Goal: Information Seeking & Learning: Learn about a topic

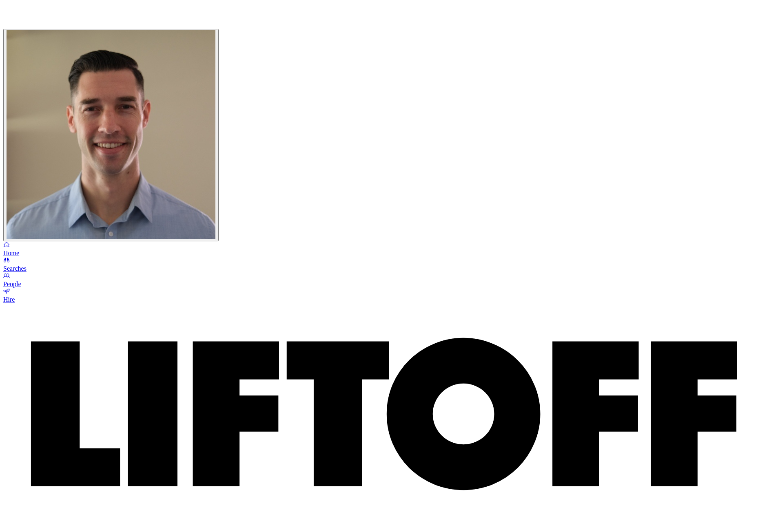
scroll to position [166, 0]
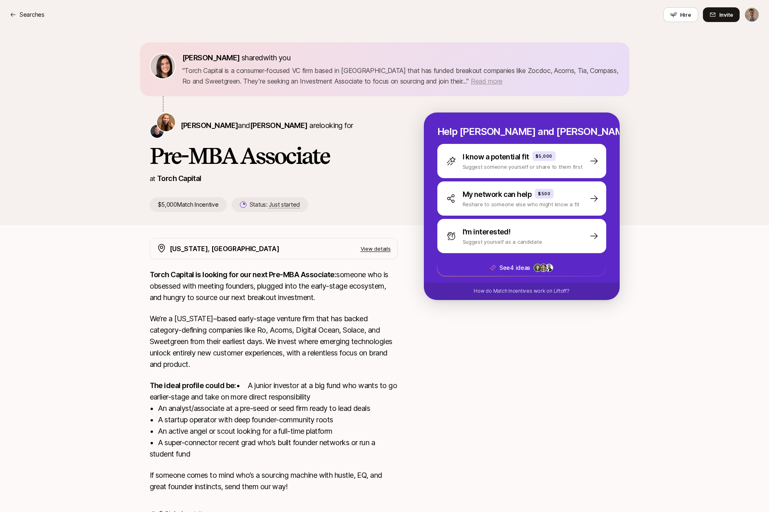
click at [471, 80] on span "Read more" at bounding box center [487, 81] width 32 height 8
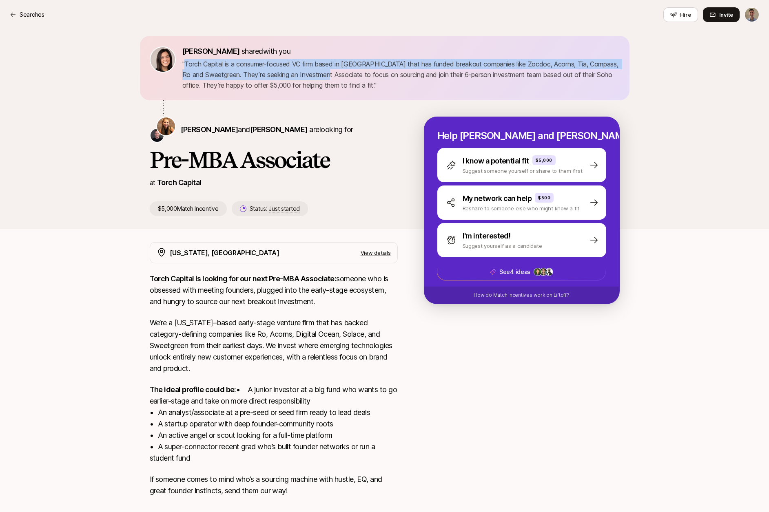
scroll to position [6, 0]
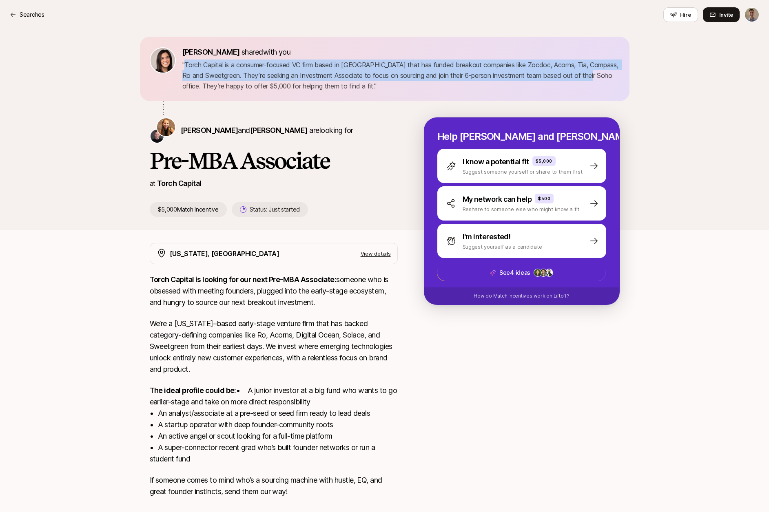
drag, startPoint x: 186, startPoint y: 71, endPoint x: 615, endPoint y: 78, distance: 429.9
click at [615, 78] on p "" Torch Capital is a consumer-focused VC firm based in [GEOGRAPHIC_DATA] that h…" at bounding box center [400, 76] width 437 height 32
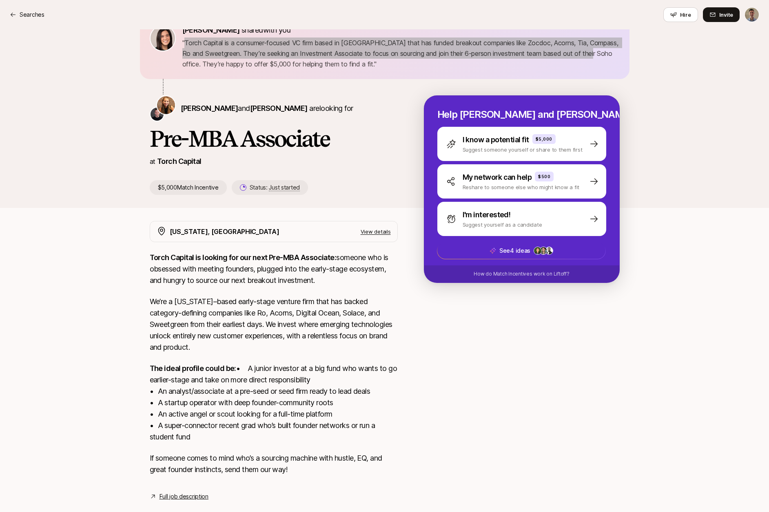
scroll to position [9, 0]
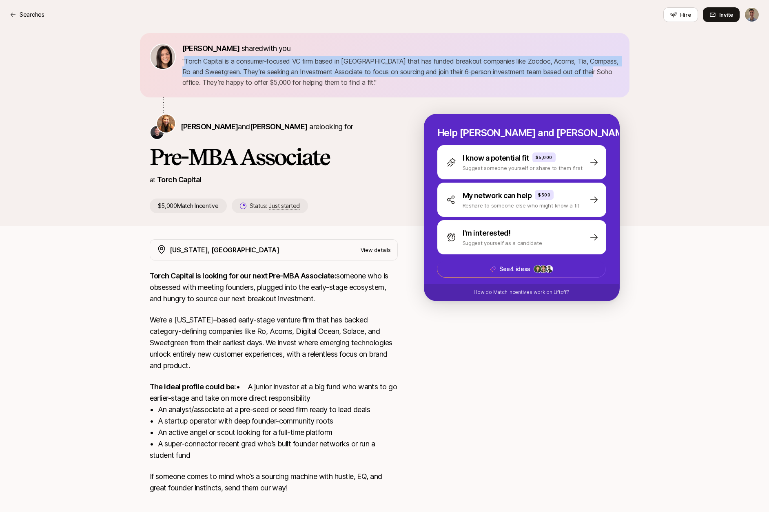
click at [192, 64] on p "" Torch Capital is a consumer-focused VC firm based in [GEOGRAPHIC_DATA] that h…" at bounding box center [400, 72] width 437 height 32
drag, startPoint x: 186, startPoint y: 60, endPoint x: 354, endPoint y: 87, distance: 170.2
click at [356, 86] on p "" Torch Capital is a consumer-focused VC firm based in [GEOGRAPHIC_DATA] that h…" at bounding box center [400, 72] width 437 height 32
copy p "Torch Capital is a consumer-focused VC firm based in [GEOGRAPHIC_DATA] that has…"
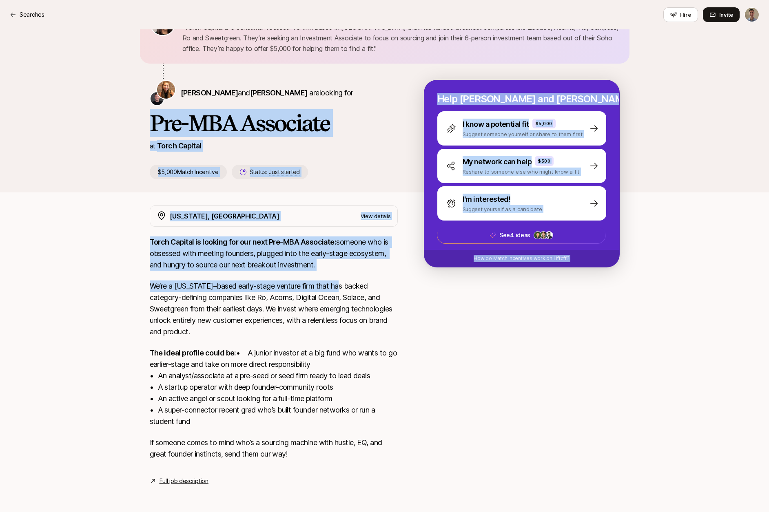
drag, startPoint x: 153, startPoint y: 111, endPoint x: 351, endPoint y: 291, distance: 267.6
click at [347, 286] on div "[PERSON_NAME] shared with you " Torch Capital is a consumer-focused VC firm bas…" at bounding box center [384, 246] width 769 height 520
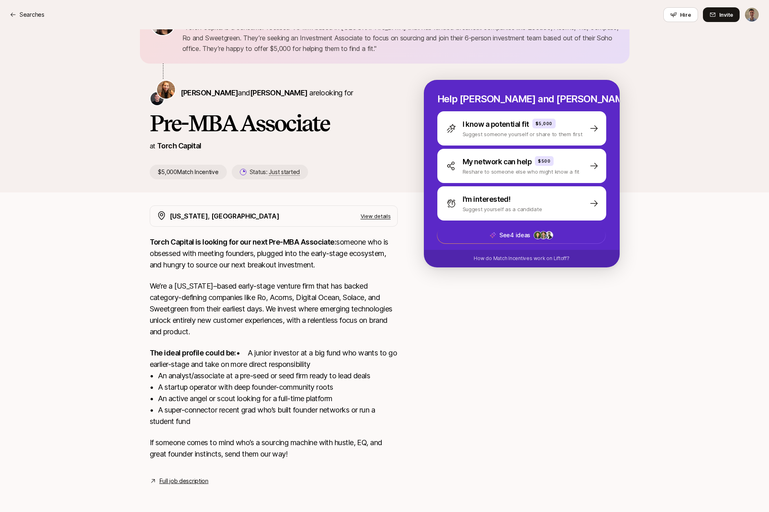
drag, startPoint x: 355, startPoint y: 300, endPoint x: 330, endPoint y: 317, distance: 29.9
click at [353, 301] on p "We’re a [US_STATE]–based early-stage venture firm that has backed category-defi…" at bounding box center [274, 309] width 248 height 57
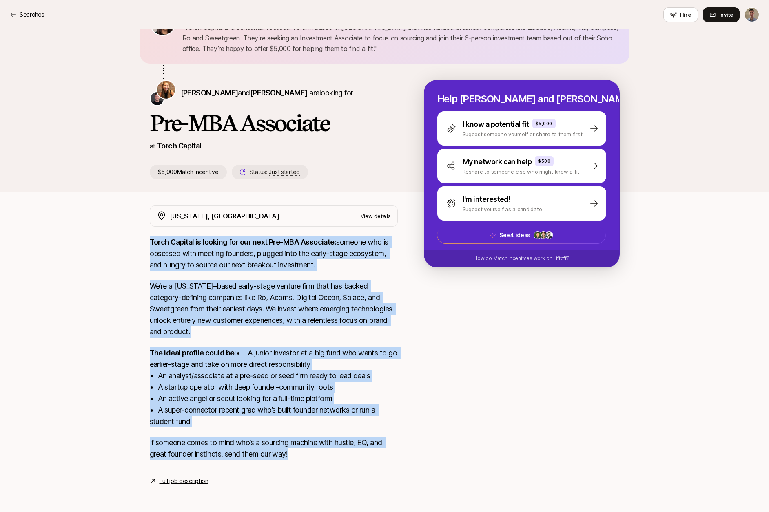
drag, startPoint x: 150, startPoint y: 230, endPoint x: 311, endPoint y: 454, distance: 275.9
click at [311, 454] on div "Torch Capital is looking for our next Pre-MBA Associate: someone who is obsesse…" at bounding box center [274, 353] width 248 height 233
copy div "Lorem Ipsumdo si ametcon adi eli sedd Eiu-TEM Incididun: utlabor etd ma aliquae…"
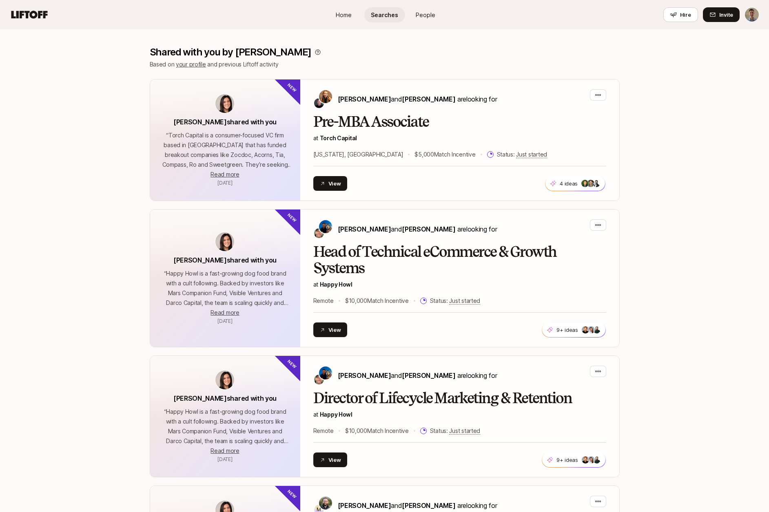
scroll to position [190, 0]
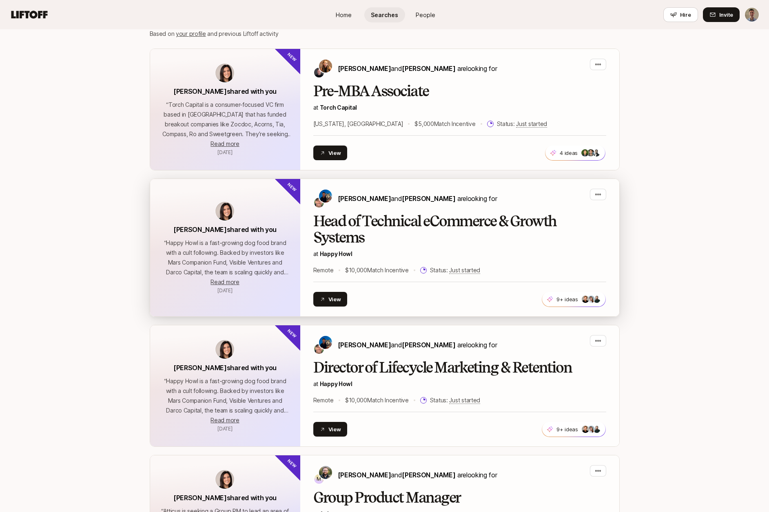
click at [367, 215] on h2 "Head of Technical eCommerce & Growth Systems" at bounding box center [459, 229] width 293 height 33
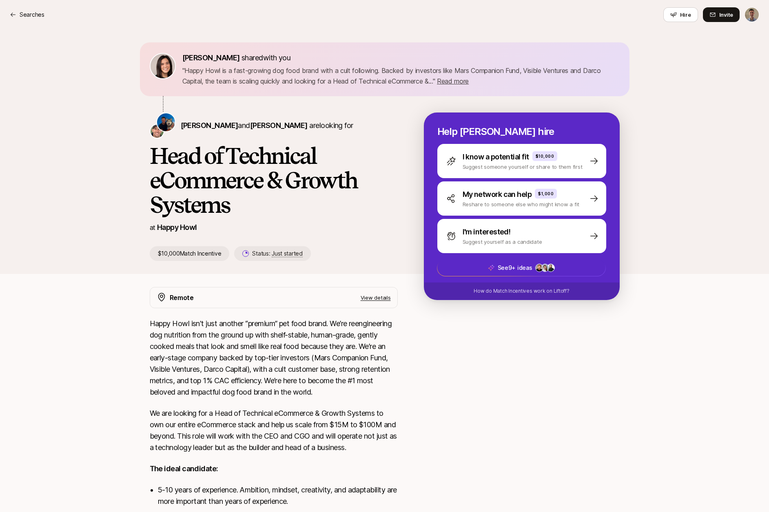
drag, startPoint x: 456, startPoint y: 82, endPoint x: 396, endPoint y: 86, distance: 60.1
click at [456, 82] on span "Read more" at bounding box center [453, 81] width 32 height 8
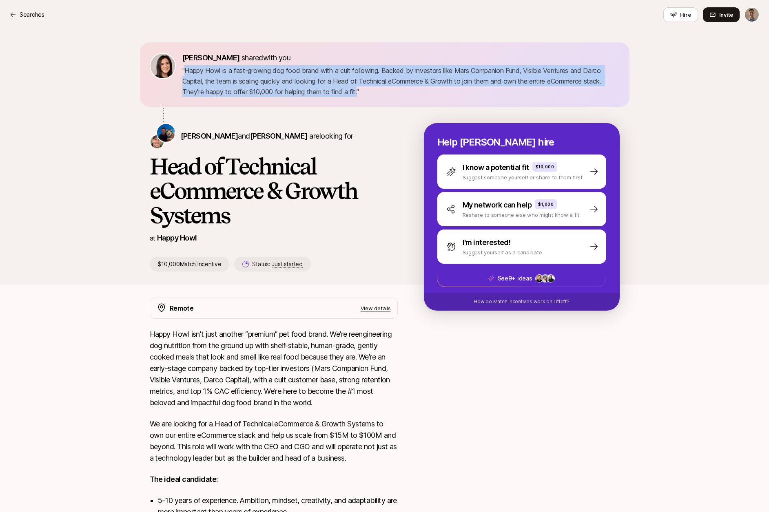
drag, startPoint x: 185, startPoint y: 71, endPoint x: 358, endPoint y: 95, distance: 175.5
click at [358, 95] on p "" Happy Howl is a fast-growing dog food brand with a cult following. Backed by …" at bounding box center [400, 81] width 437 height 32
copy p "Happy Howl is a fast-growing dog food brand with a cult following. Backed by in…"
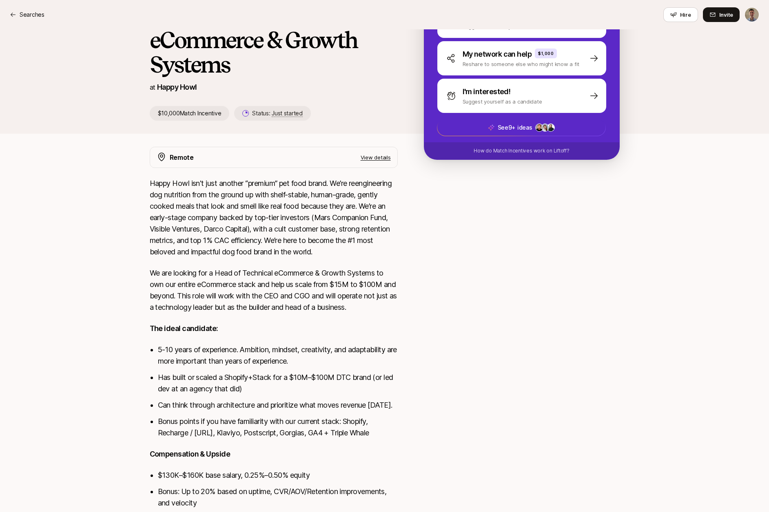
scroll to position [152, 0]
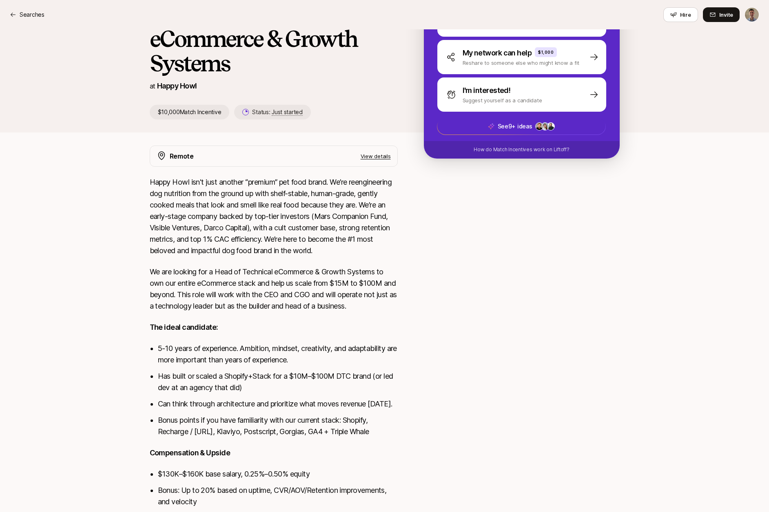
click at [155, 180] on p "Happy Howl isn't just another “premium” pet food brand. We’re reengineering dog…" at bounding box center [274, 217] width 248 height 80
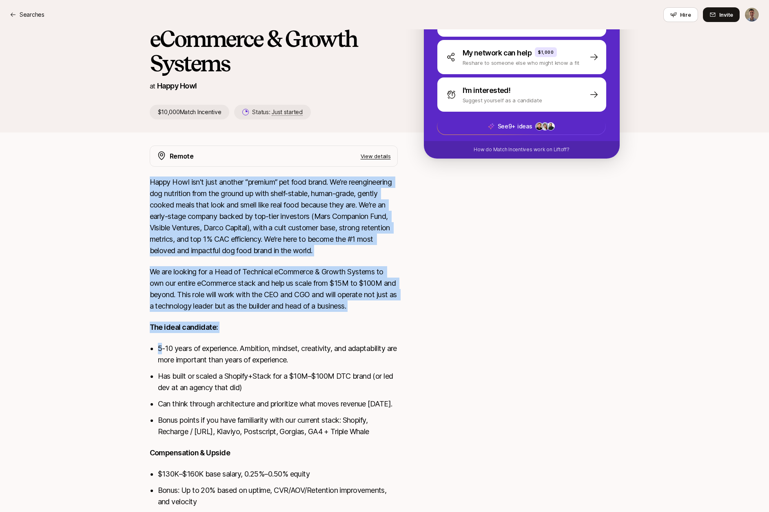
scroll to position [216, 0]
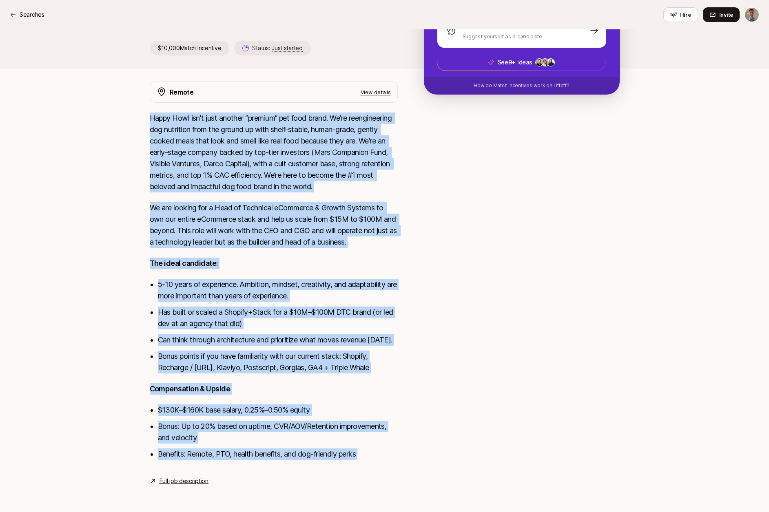
drag, startPoint x: 199, startPoint y: 208, endPoint x: 376, endPoint y: 450, distance: 299.9
click at [376, 449] on div "Happy Howl isn't just another “premium” pet food brand. We’re reengineering dog…" at bounding box center [274, 291] width 248 height 357
copy div "Lorem Ipsu dol's amet consect “adipisc” eli sedd eiusm. Te’in utlaboreetdol mag…"
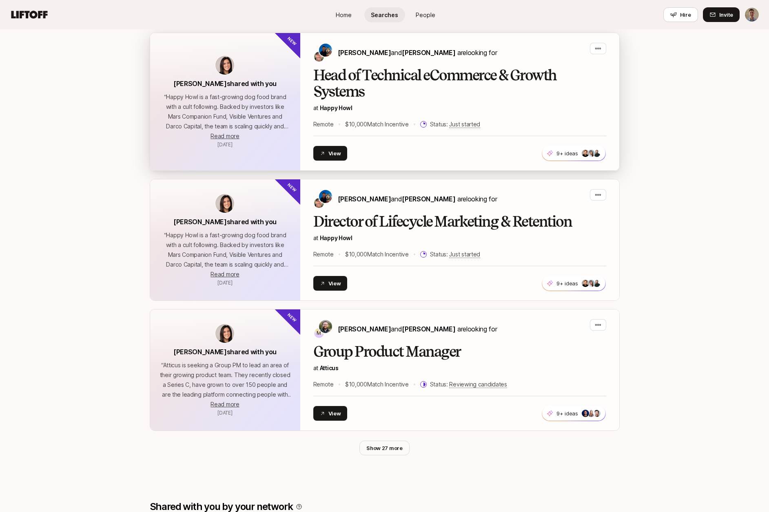
scroll to position [356, 0]
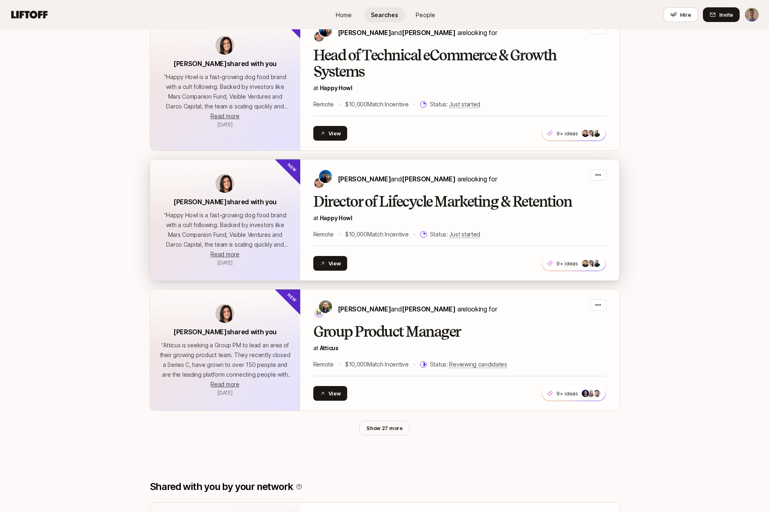
click at [407, 209] on h2 "Director of Lifecycle Marketing & Retention" at bounding box center [459, 202] width 293 height 16
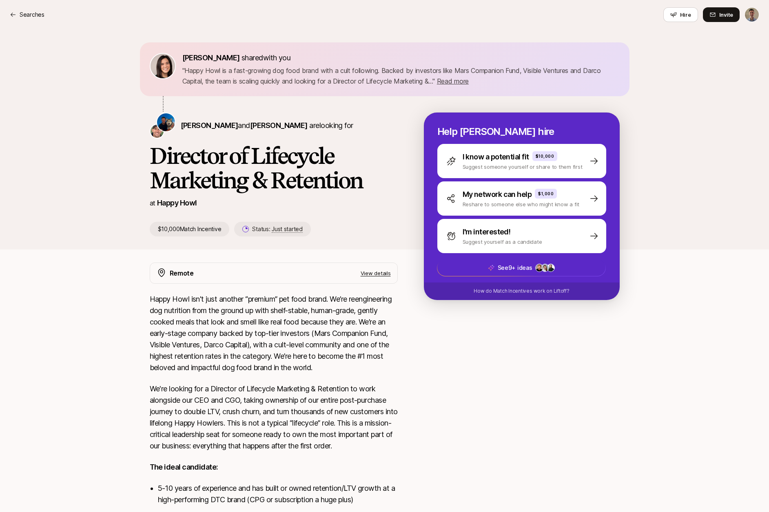
click at [455, 80] on span "Read more" at bounding box center [453, 81] width 32 height 8
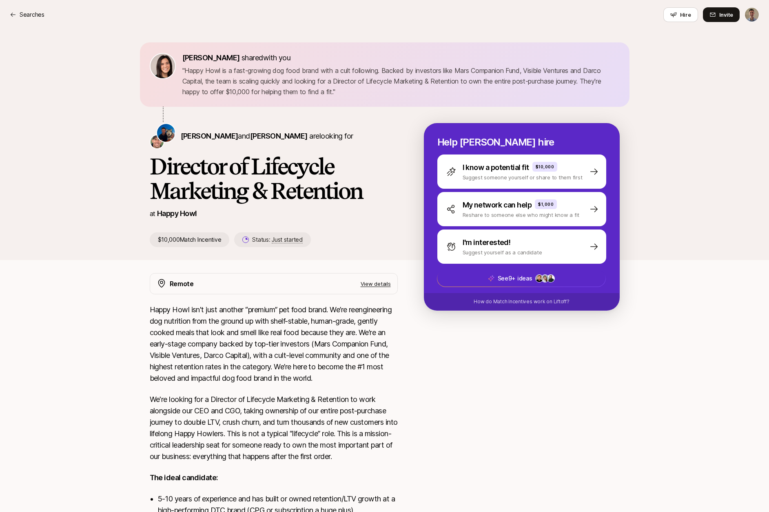
click at [186, 71] on p "" Happy Howl is a fast-growing dog food brand with a cult following. Backed by …" at bounding box center [400, 81] width 437 height 32
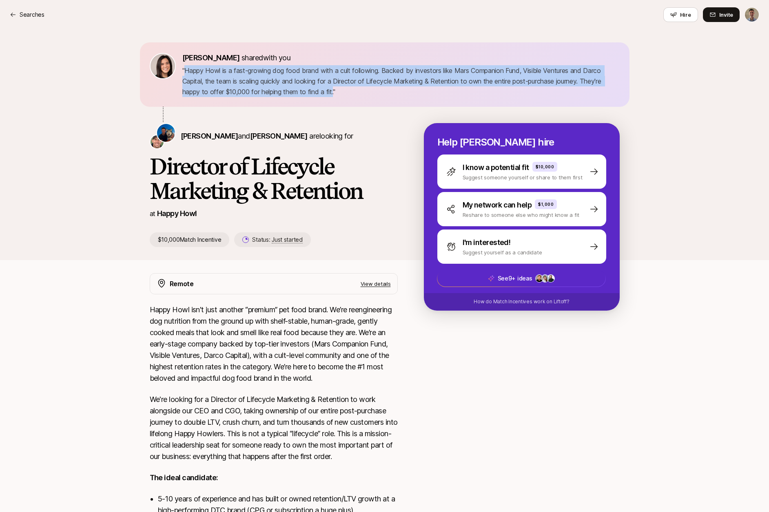
drag, startPoint x: 186, startPoint y: 71, endPoint x: 334, endPoint y: 92, distance: 149.6
click at [334, 92] on p "" Happy Howl is a fast-growing dog food brand with a cult following. Backed by …" at bounding box center [400, 81] width 437 height 32
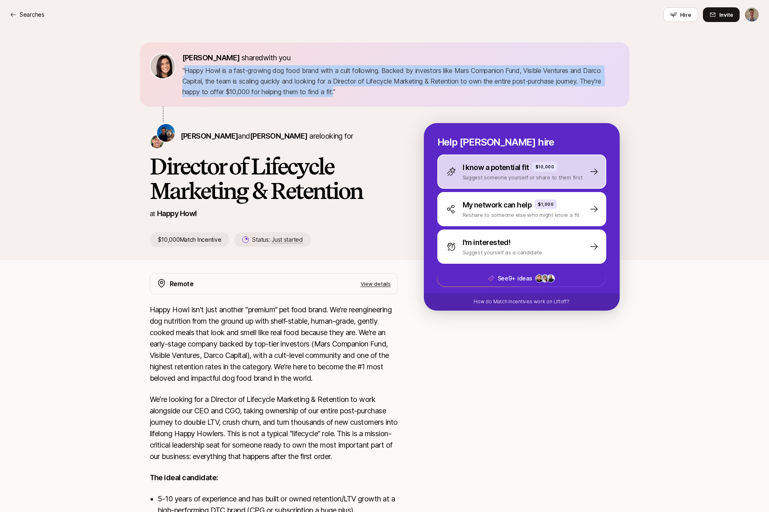
copy p "Happy Howl is a fast-growing dog food brand with a cult following. Backed by in…"
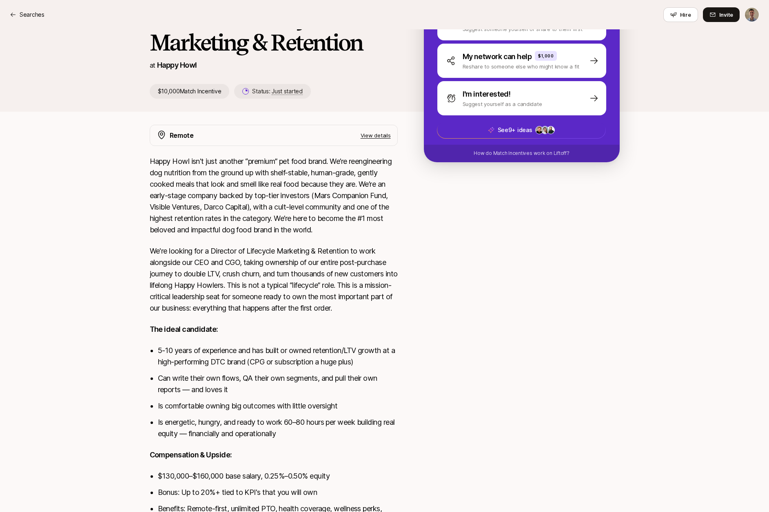
scroll to position [85, 0]
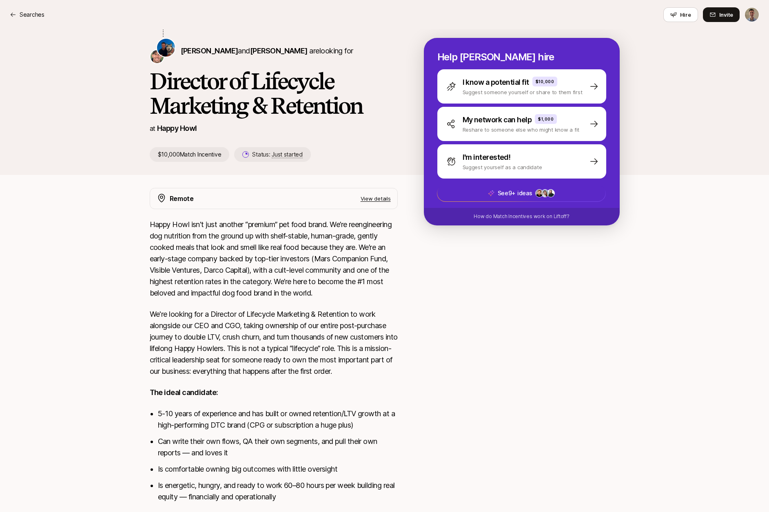
click at [152, 223] on p "Happy Howl isn't just another “premium” pet food brand. We’re reengineering dog…" at bounding box center [274, 259] width 248 height 80
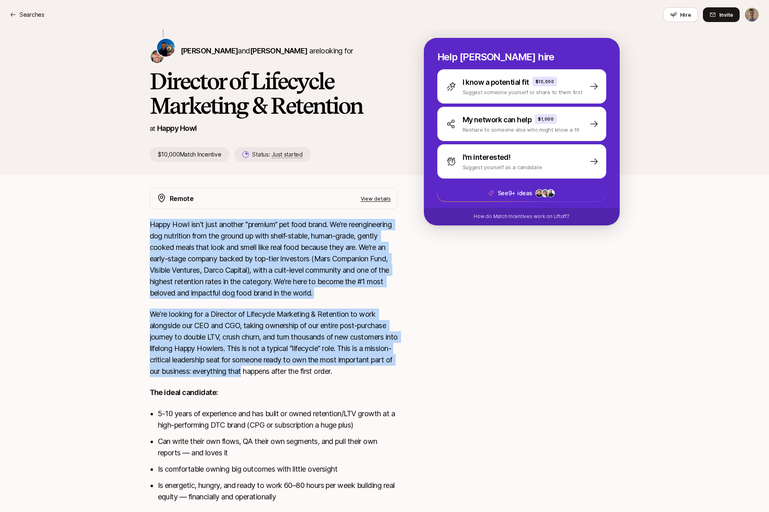
scroll to position [226, 0]
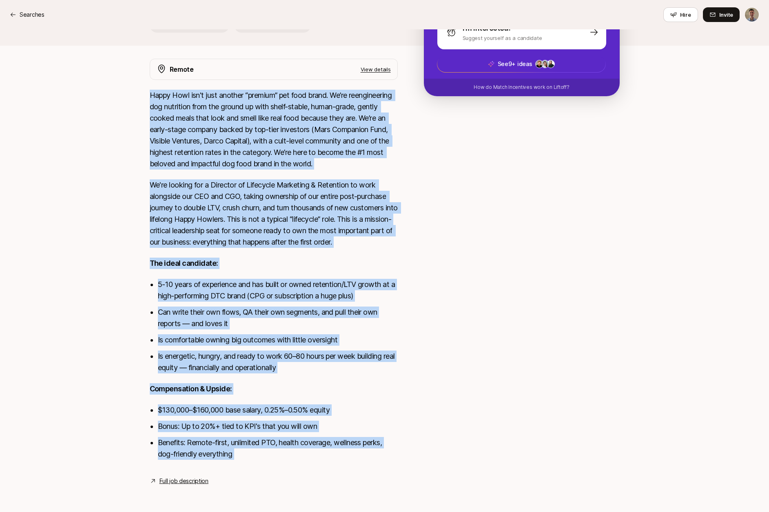
drag, startPoint x: 152, startPoint y: 223, endPoint x: 268, endPoint y: 447, distance: 251.5
click at [268, 448] on div "Happy Howl isn't just another “premium” pet food brand. We’re reengineering dog…" at bounding box center [274, 280] width 248 height 380
click at [254, 456] on li "Benefits: Remote-first, unlimited PTO, health coverage, wellness perks, dog-fri…" at bounding box center [278, 448] width 240 height 23
copy div "Lorem Ipsu dol's amet consect “adipisc” eli sedd eiusm. Te’in utlaboreetdol mag…"
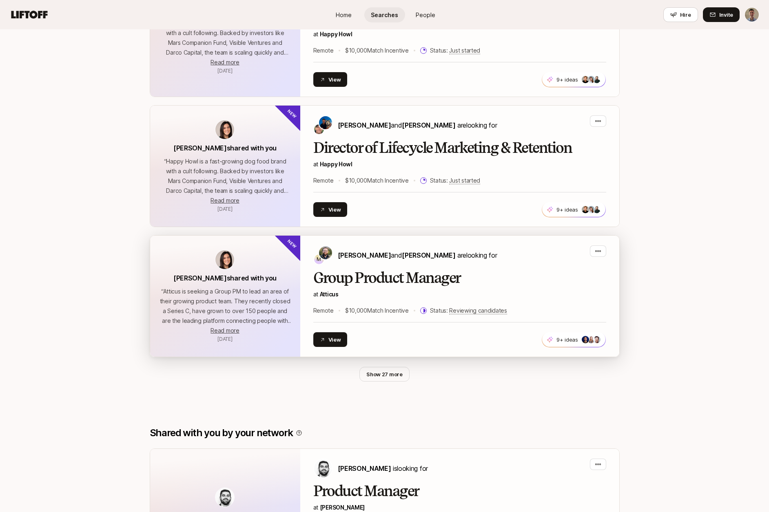
scroll to position [420, 0]
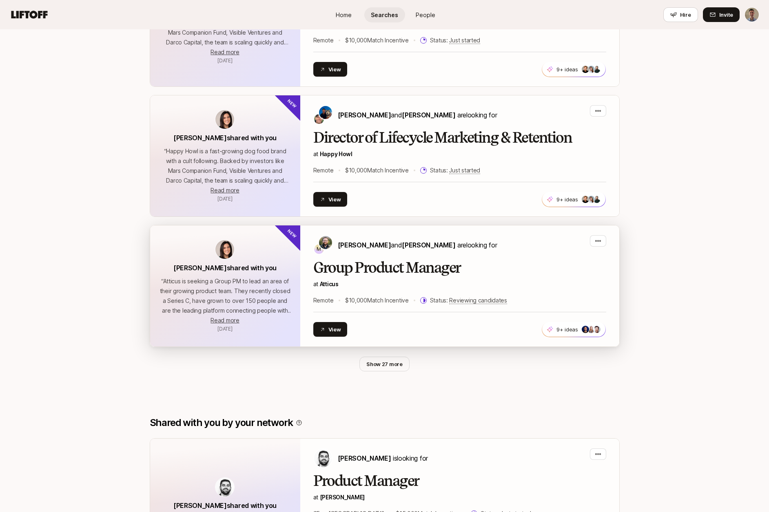
click at [430, 265] on h2 "Group Product Manager" at bounding box center [459, 268] width 293 height 16
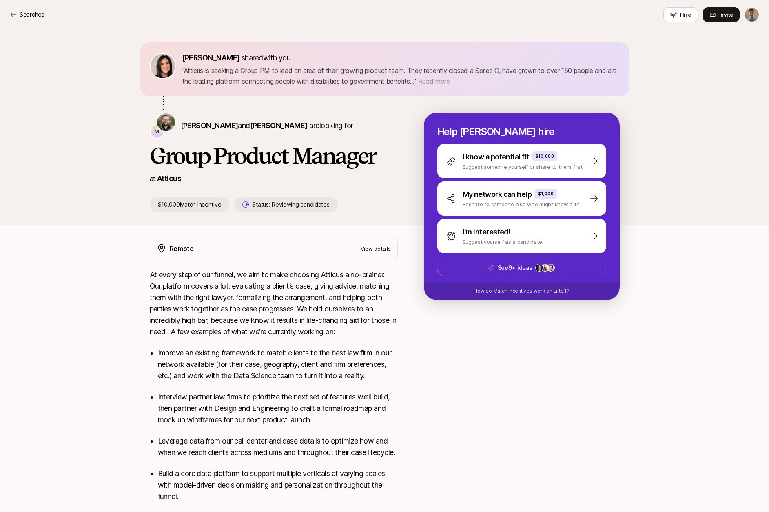
click at [445, 82] on span "Read more" at bounding box center [434, 81] width 32 height 8
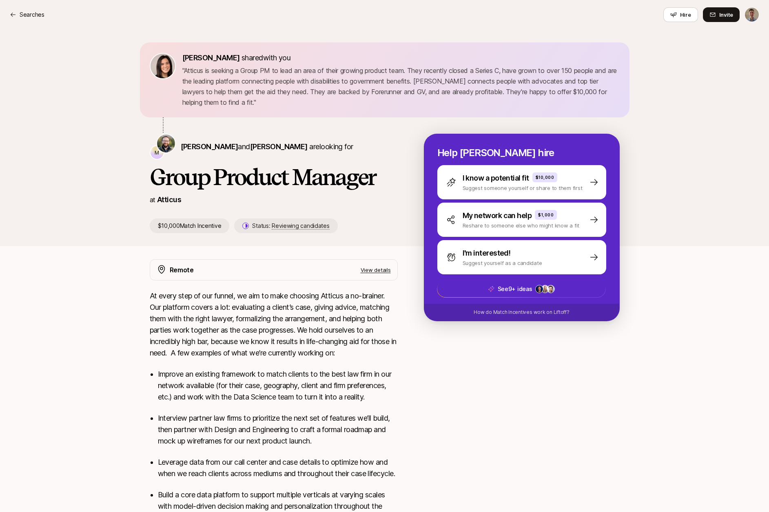
click at [190, 72] on p "" Atticus is seeking a Group PM to lead an area of their growing product team. …" at bounding box center [400, 86] width 437 height 42
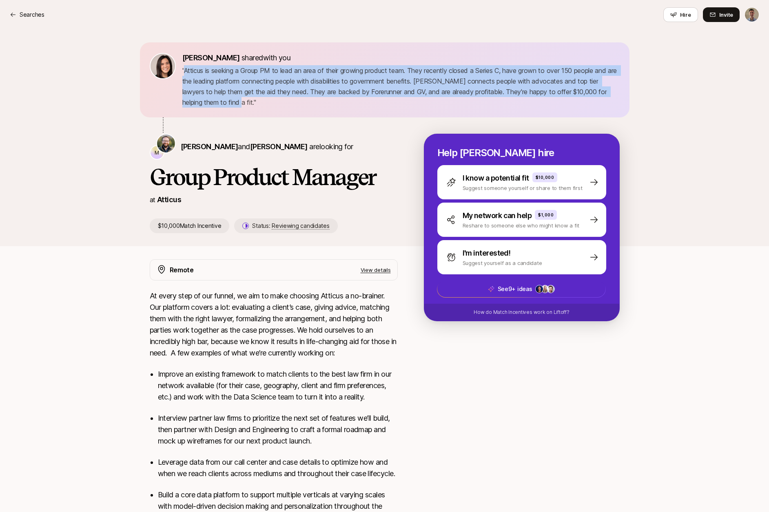
drag, startPoint x: 190, startPoint y: 72, endPoint x: 214, endPoint y: 100, distance: 36.4
click at [214, 100] on p "" Atticus is seeking a Group PM to lead an area of their growing product team. …" at bounding box center [400, 86] width 437 height 42
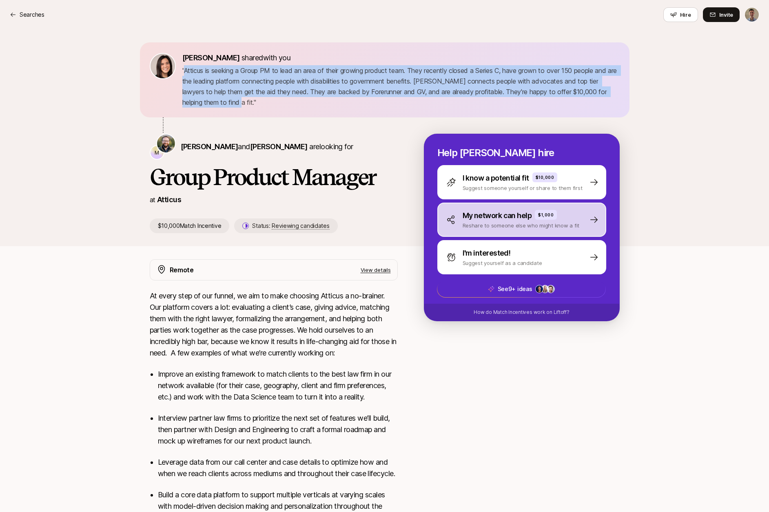
copy p "Atticus is seeking a Group PM to lead an area of their growing product team. Th…"
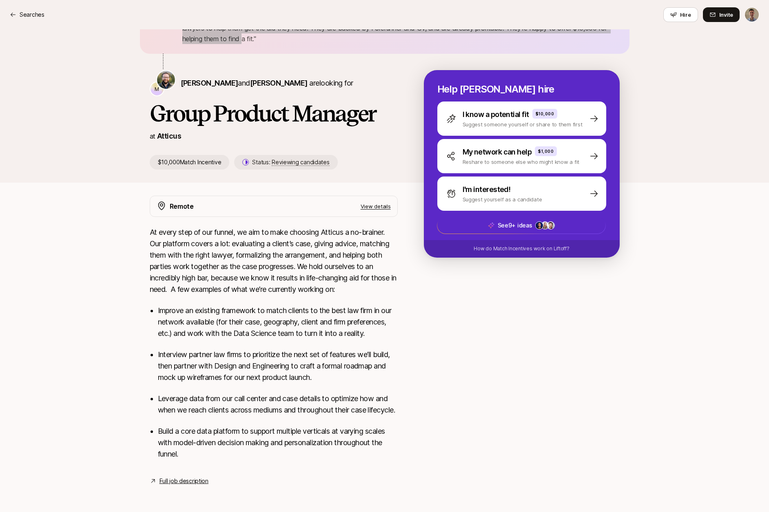
scroll to position [75, 0]
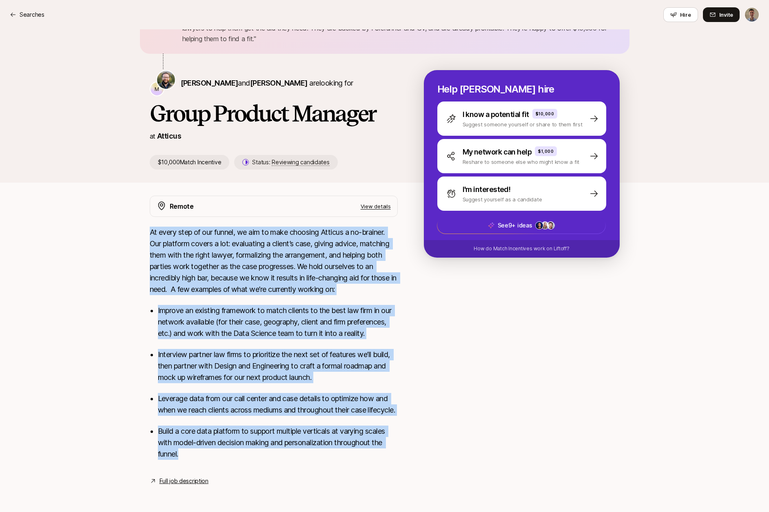
drag, startPoint x: 148, startPoint y: 220, endPoint x: 223, endPoint y: 451, distance: 243.1
click at [223, 451] on div "Remote View details At every step of our funnel, we aim to make choosing Atticu…" at bounding box center [384, 341] width 489 height 290
copy div "Lo ipsum dolo si ame consec, ad eli se doei temporin Utlabor e do-magnaal. Eni …"
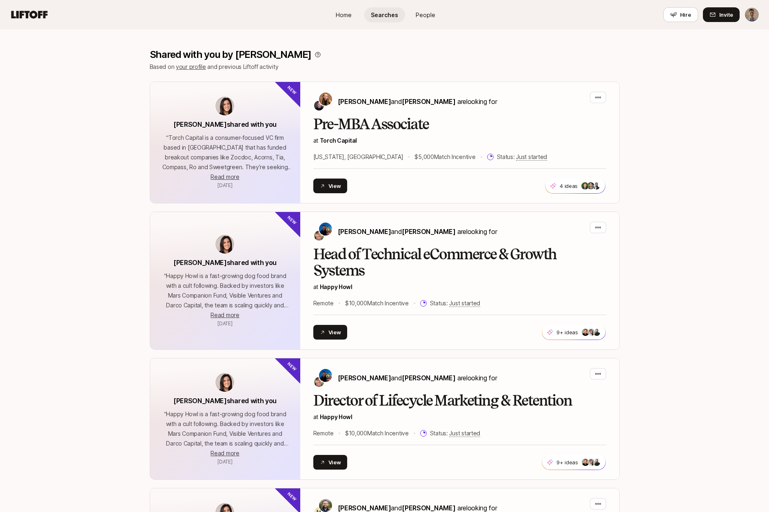
scroll to position [154, 0]
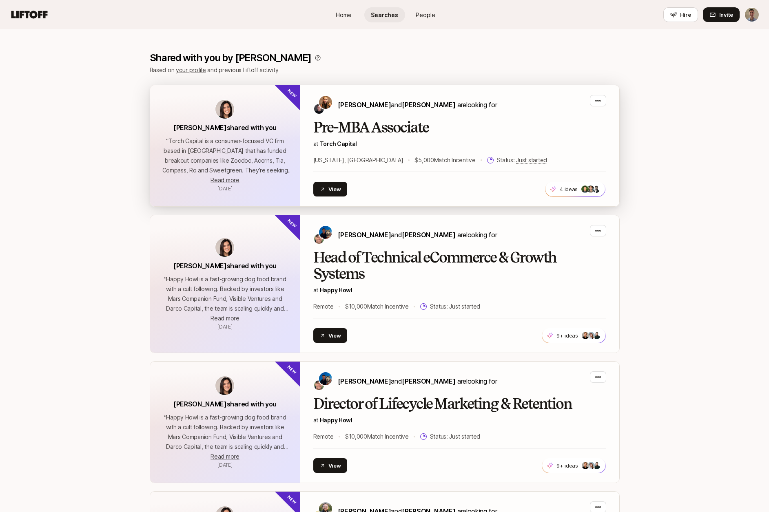
click at [405, 127] on h2 "Pre-MBA Associate" at bounding box center [459, 127] width 293 height 16
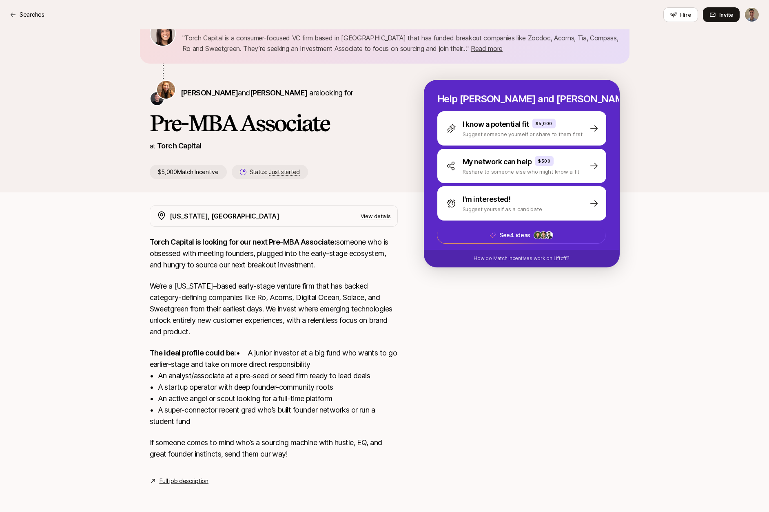
scroll to position [44, 0]
